Goal: Information Seeking & Learning: Check status

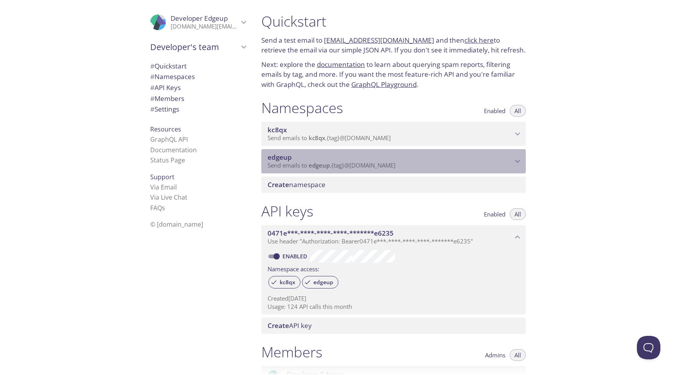
click at [399, 158] on span "edgeup" at bounding box center [389, 157] width 245 height 9
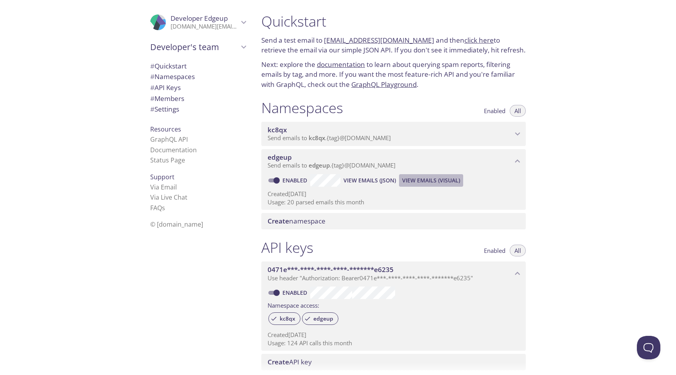
click at [414, 181] on span "View Emails (Visual)" at bounding box center [431, 180] width 58 height 9
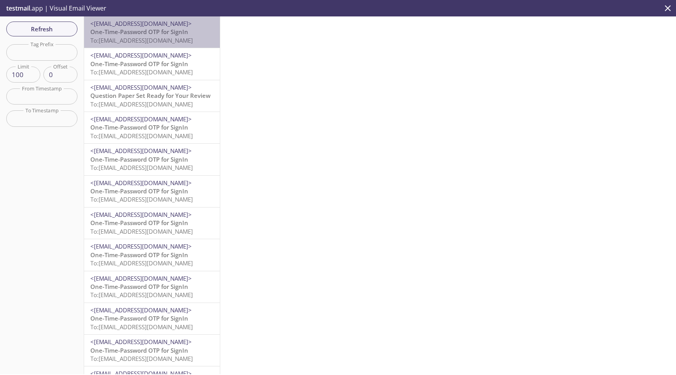
click at [198, 38] on p "One-Time-Password OTP for SignIn To: edgeup.opsa@inbox.testmail.app" at bounding box center [151, 36] width 123 height 17
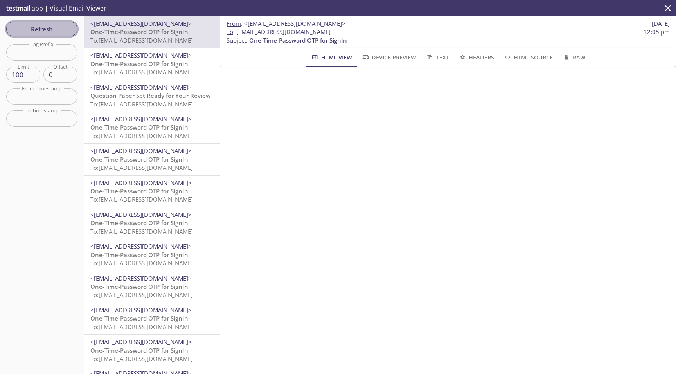
click at [37, 31] on span "Refresh" at bounding box center [42, 29] width 59 height 10
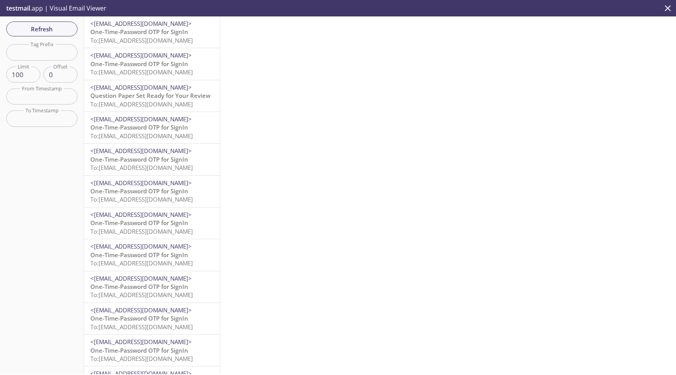
click at [164, 30] on span "One-Time-Password OTP for SignIn" at bounding box center [139, 32] width 98 height 8
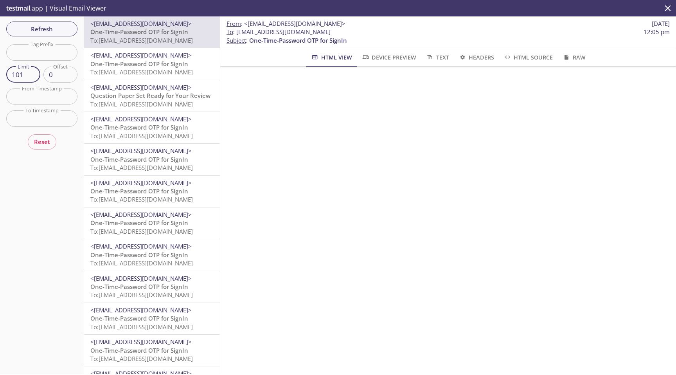
click at [33, 73] on input "101" at bounding box center [23, 74] width 34 height 16
click at [33, 73] on input "102" at bounding box center [23, 74] width 34 height 16
click at [33, 73] on input "103" at bounding box center [23, 74] width 34 height 16
click at [26, 75] on input "103" at bounding box center [23, 74] width 34 height 16
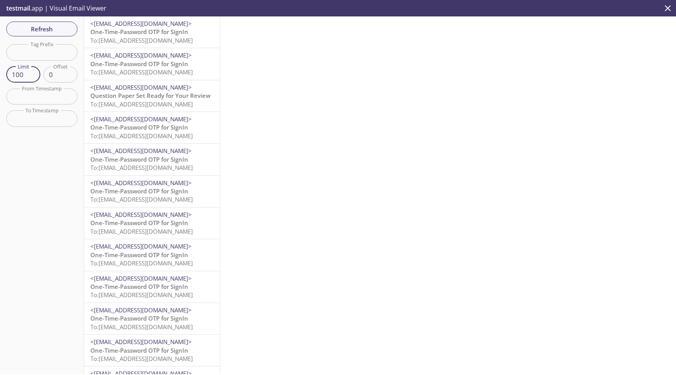
click at [25, 77] on input "100" at bounding box center [23, 74] width 34 height 16
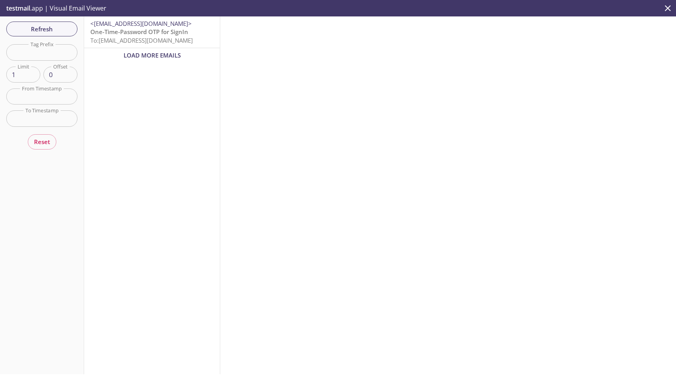
click at [16, 75] on input "1" at bounding box center [23, 74] width 34 height 16
type input "100"
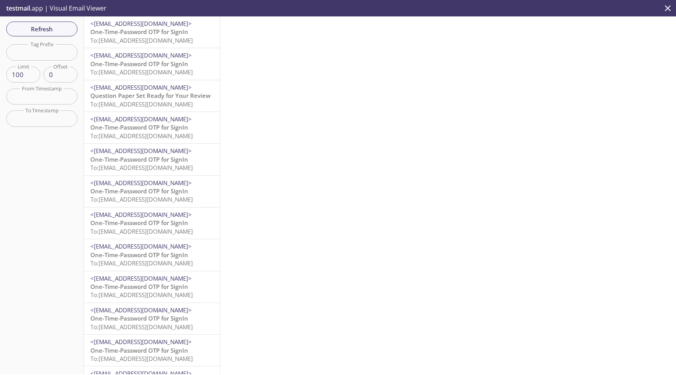
click at [58, 50] on input "text" at bounding box center [41, 52] width 71 height 16
click at [37, 168] on div "Refresh Filters Tag Prefix Tag Prefix Limit 100 Limit Offset 0 Offset From Time…" at bounding box center [42, 194] width 84 height 357
click at [53, 25] on span "Refresh" at bounding box center [42, 29] width 59 height 10
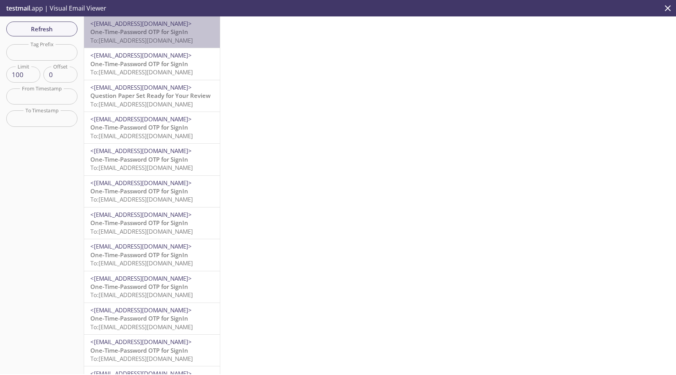
click at [189, 40] on span "To: edgeup.opsa@inbox.testmail.app" at bounding box center [141, 40] width 102 height 8
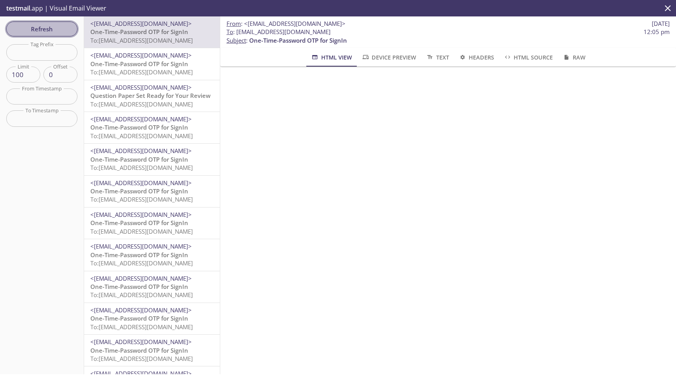
click at [54, 32] on span "Refresh" at bounding box center [42, 29] width 59 height 10
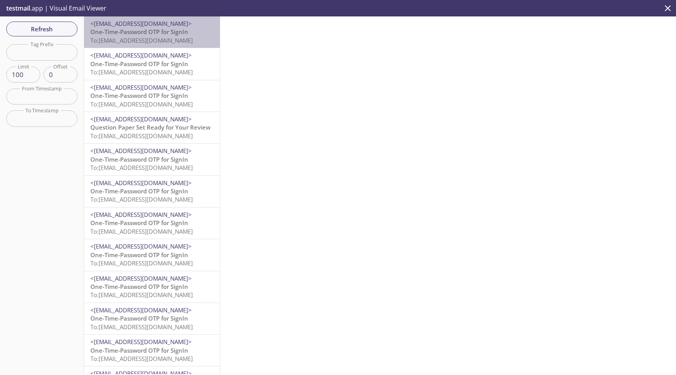
click at [192, 39] on span "To: edgeup.opdh@inbox.testmail.app" at bounding box center [141, 40] width 102 height 8
